Goal: Task Accomplishment & Management: Manage account settings

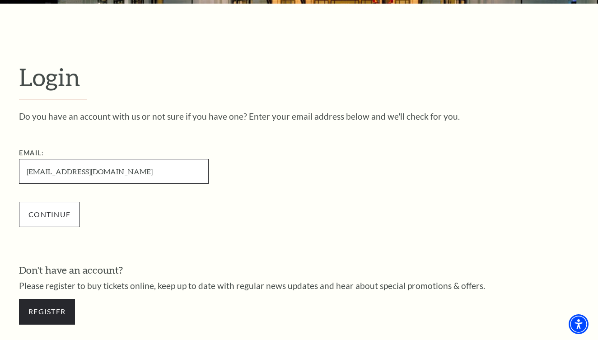
type input "pegrixie@gmail.com"
click at [52, 215] on input "Continue" at bounding box center [49, 214] width 61 height 25
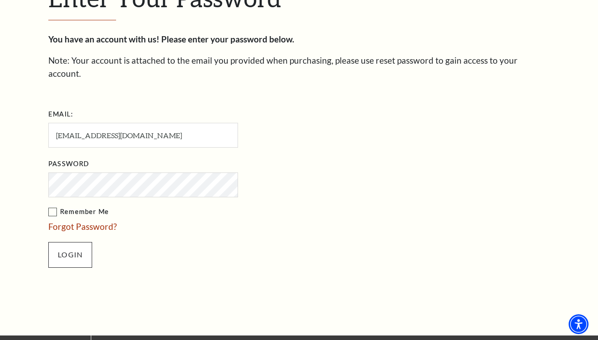
click at [70, 242] on input "Login" at bounding box center [70, 254] width 44 height 25
